Goal: Task Accomplishment & Management: Use online tool/utility

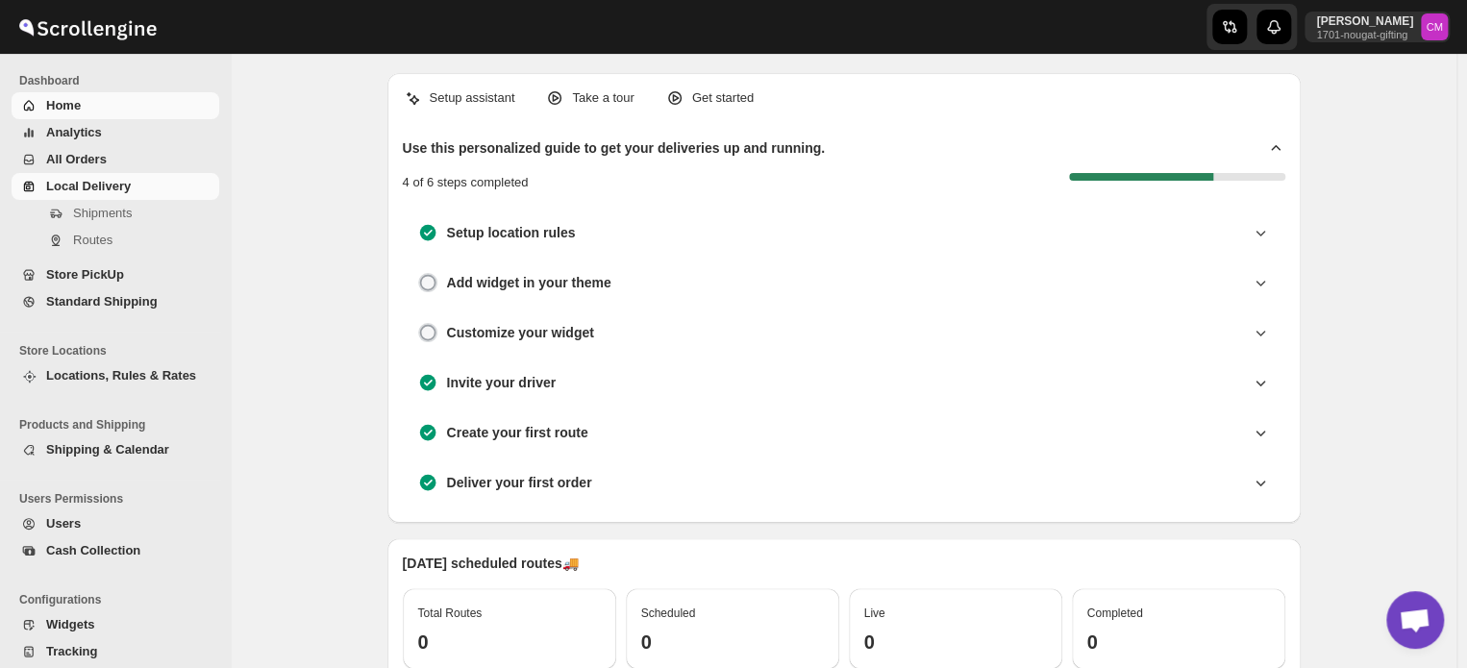
click at [69, 186] on span "Local Delivery" at bounding box center [88, 186] width 85 height 14
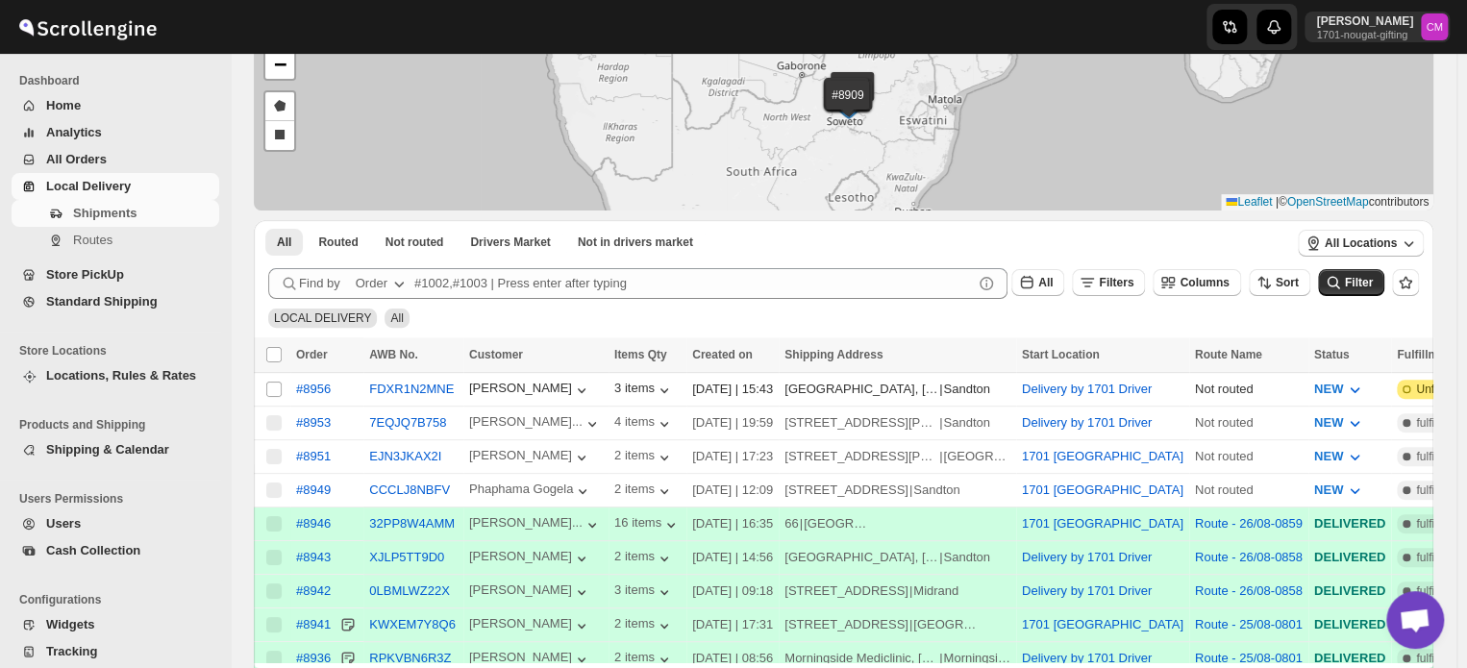
scroll to position [187, 0]
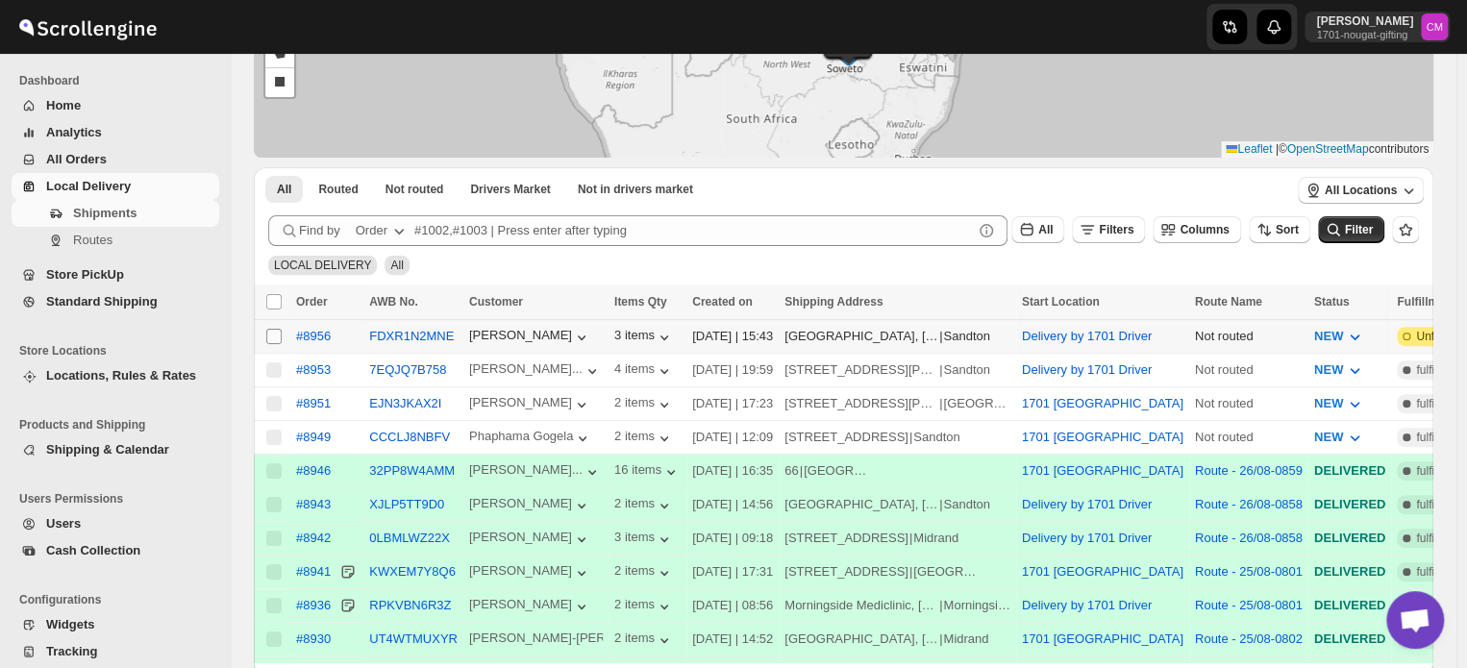
click at [275, 334] on input "Select shipment" at bounding box center [273, 336] width 15 height 15
checkbox input "true"
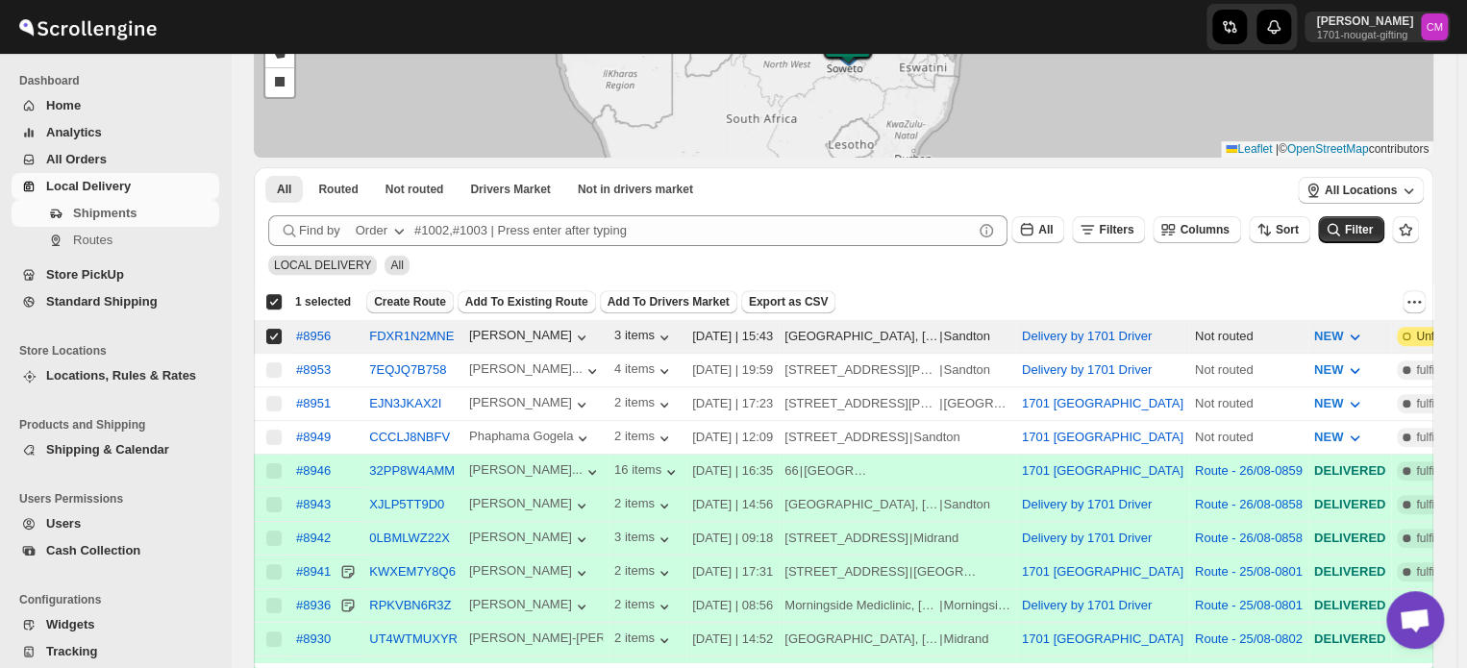
click at [419, 303] on span "Create Route" at bounding box center [410, 301] width 72 height 15
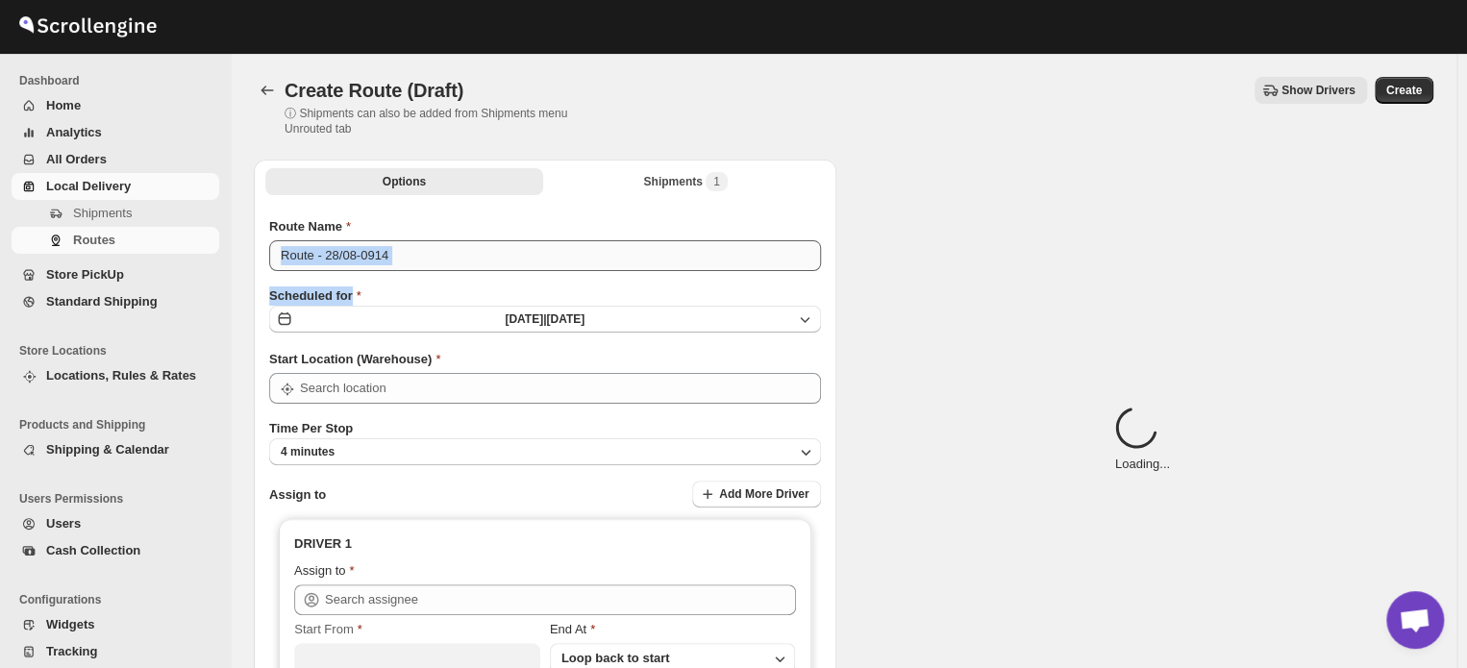
type input "Delivery by 1701 Driver"
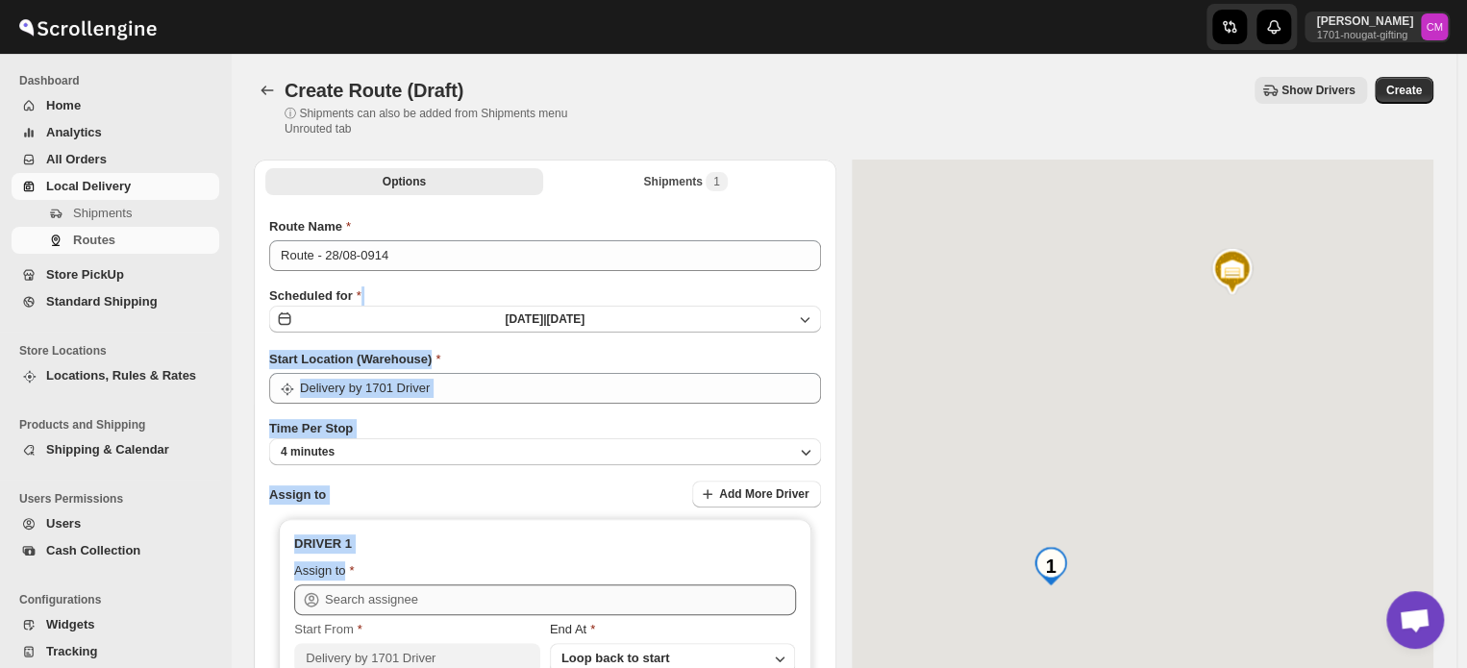
drag, startPoint x: 419, startPoint y: 303, endPoint x: 340, endPoint y: 598, distance: 305.4
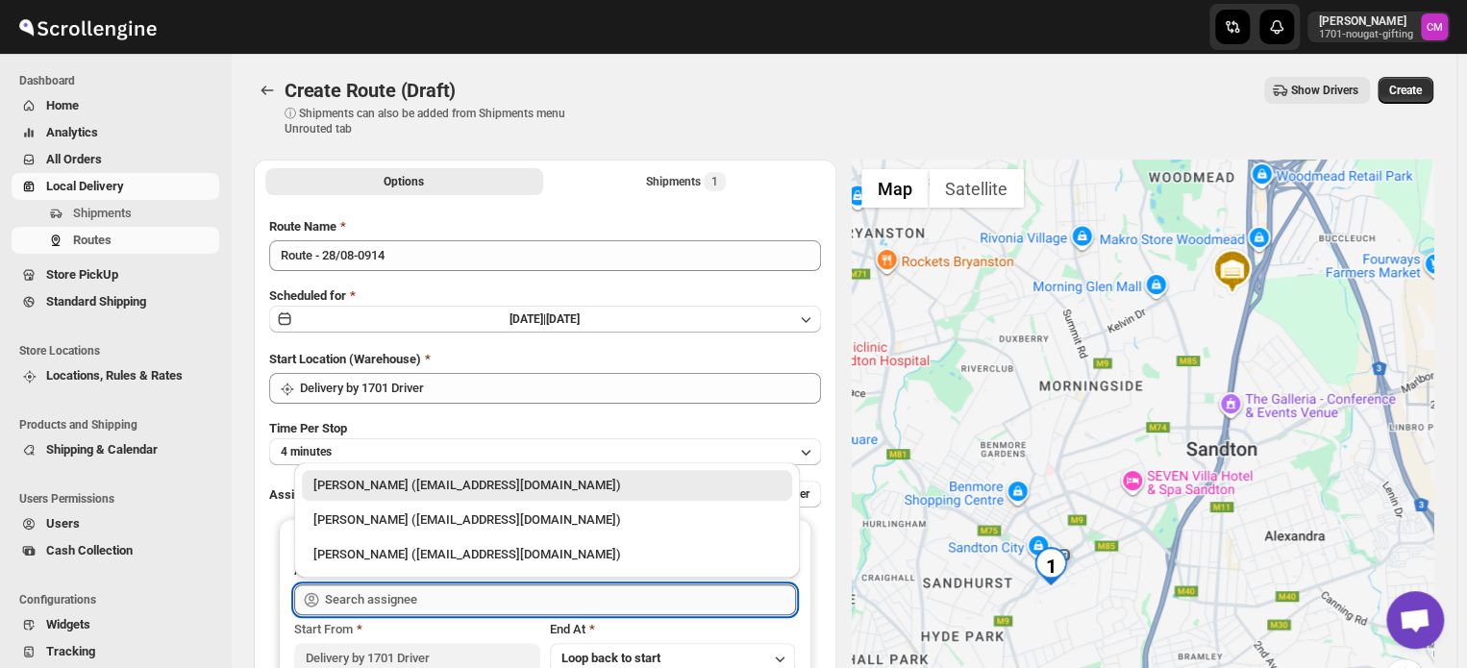
click at [340, 598] on input "text" at bounding box center [560, 599] width 471 height 31
click at [341, 519] on div "Percy Maleto (deliveriesby1701@gmail.com)" at bounding box center [546, 519] width 467 height 19
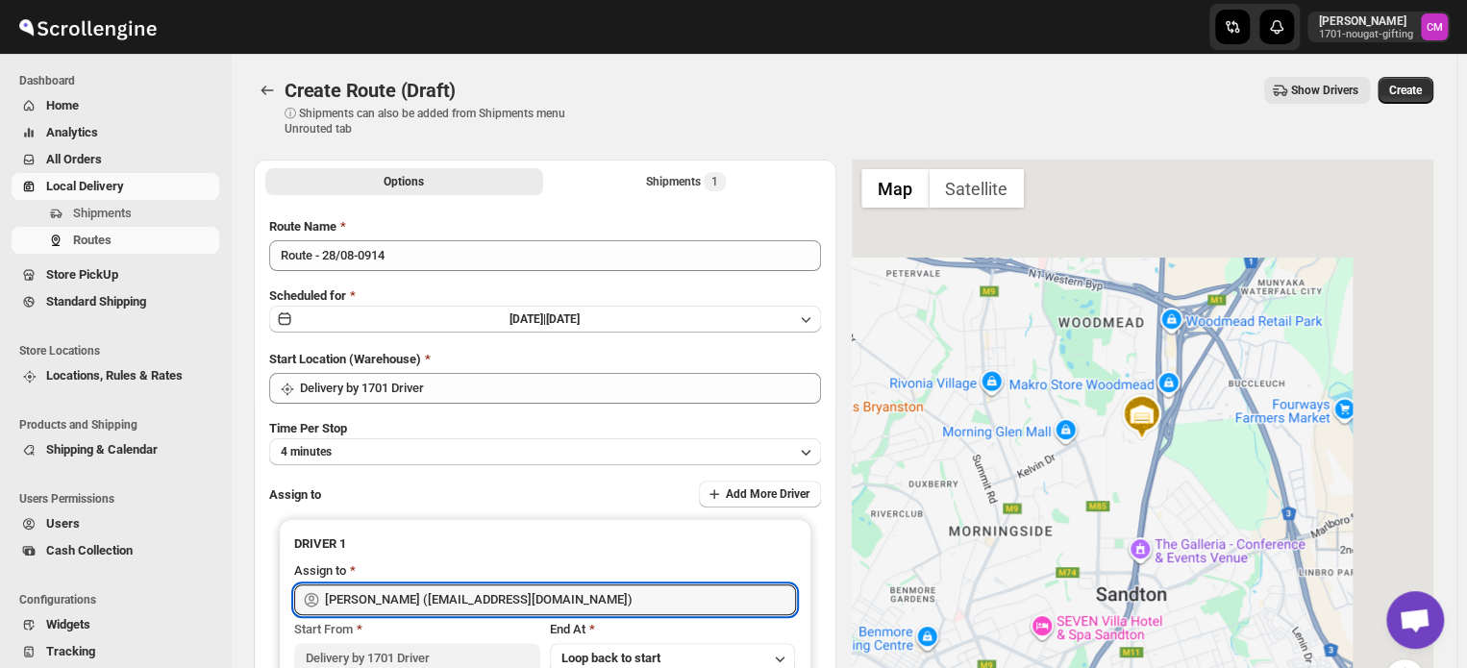
type input "Percy Maleto (deliveriesby1701@gmail.com)"
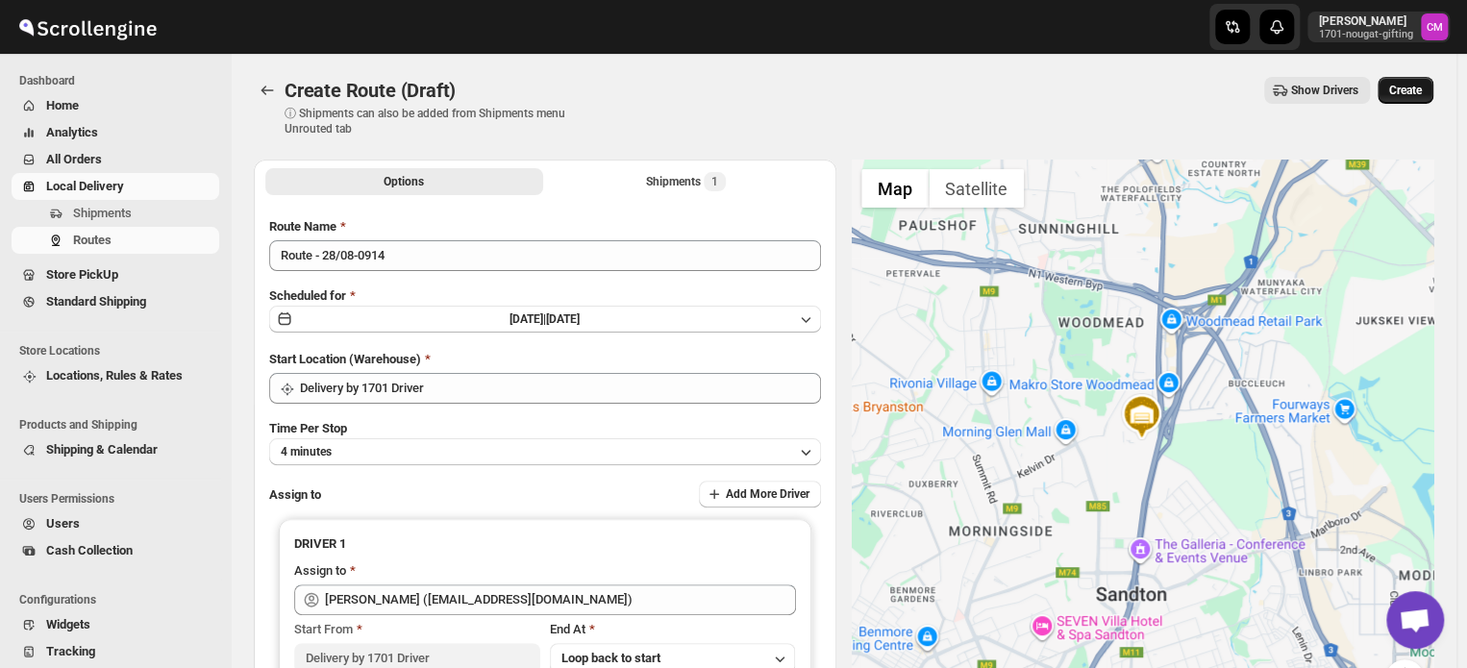
click at [1407, 91] on span "Create" at bounding box center [1405, 90] width 33 height 15
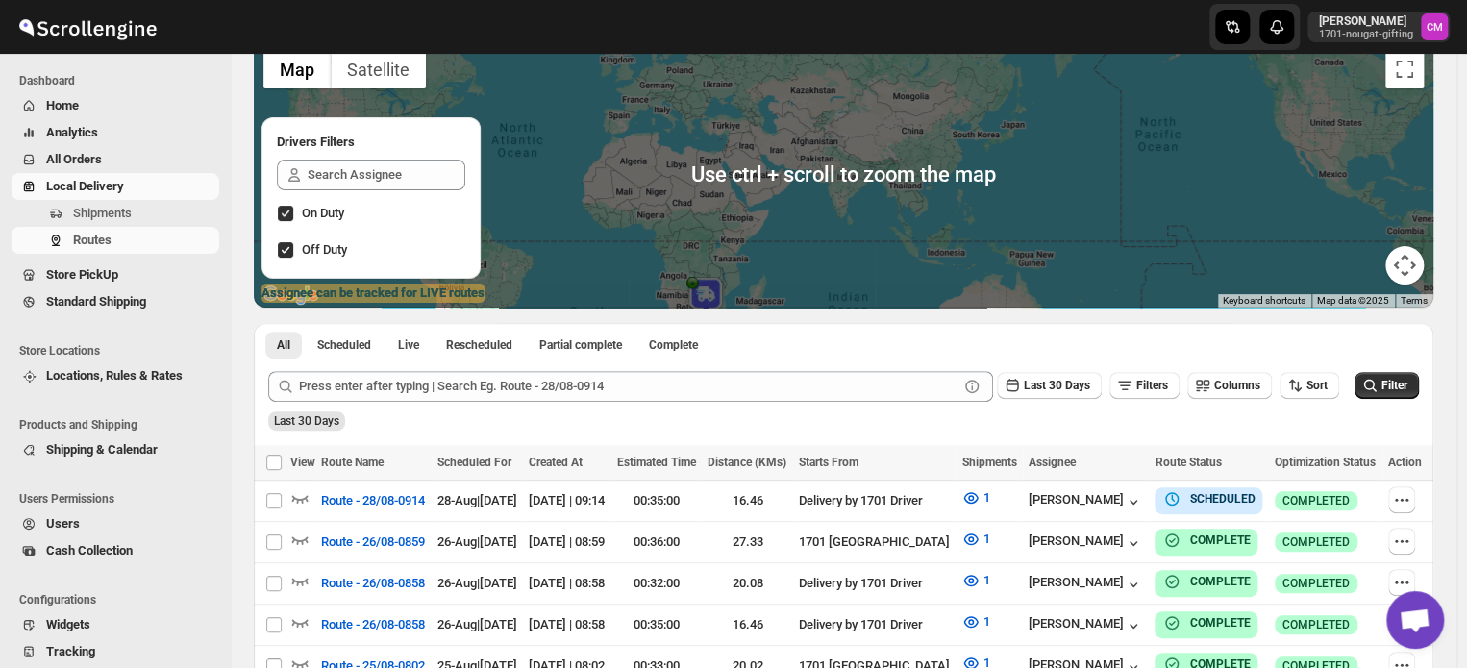
scroll to position [144, 0]
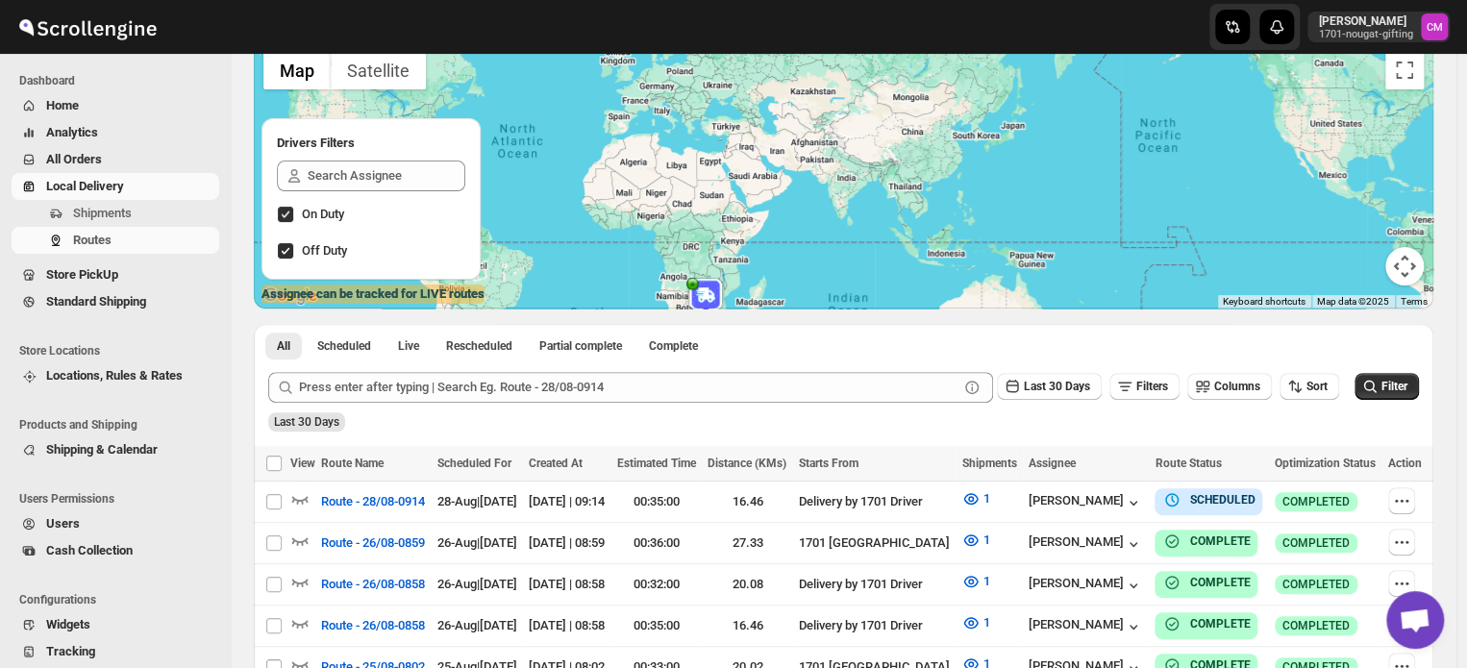
click at [69, 186] on span "Local Delivery" at bounding box center [85, 186] width 78 height 14
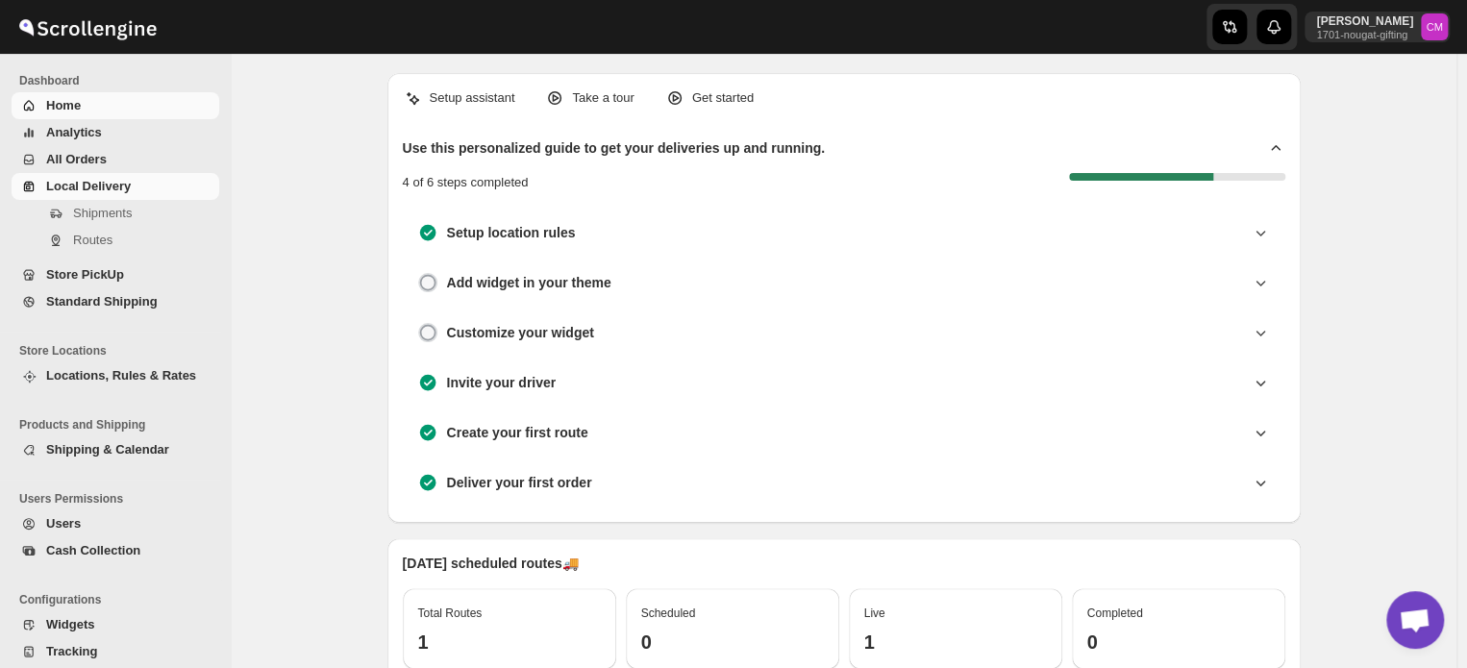
click at [68, 195] on span "Local Delivery" at bounding box center [130, 186] width 169 height 19
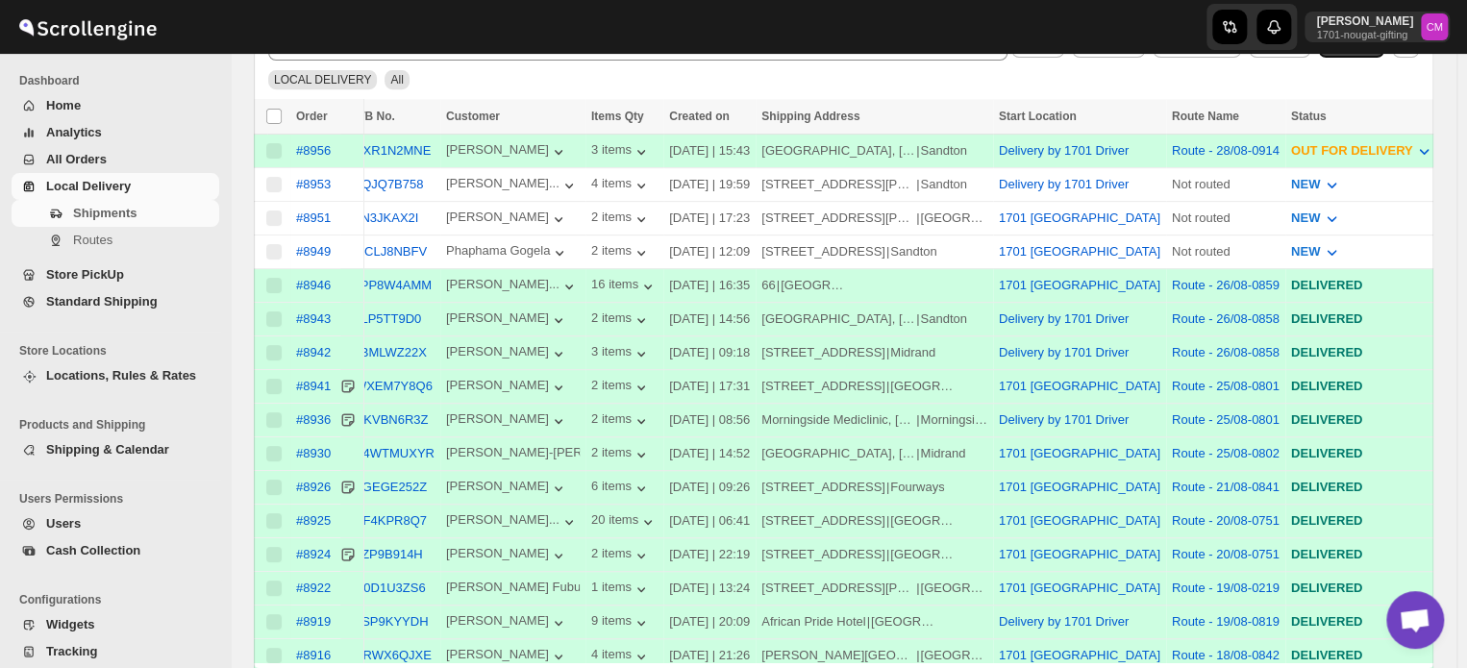
scroll to position [377, 0]
